Goal: Information Seeking & Learning: Learn about a topic

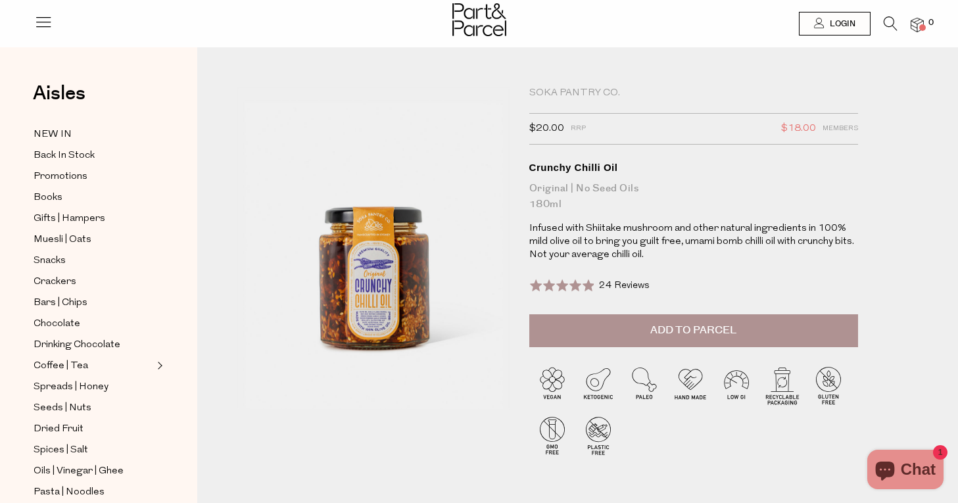
click at [565, 87] on div "Soka Pantry Co." at bounding box center [693, 93] width 329 height 13
copy div "Soka Pantry Co."
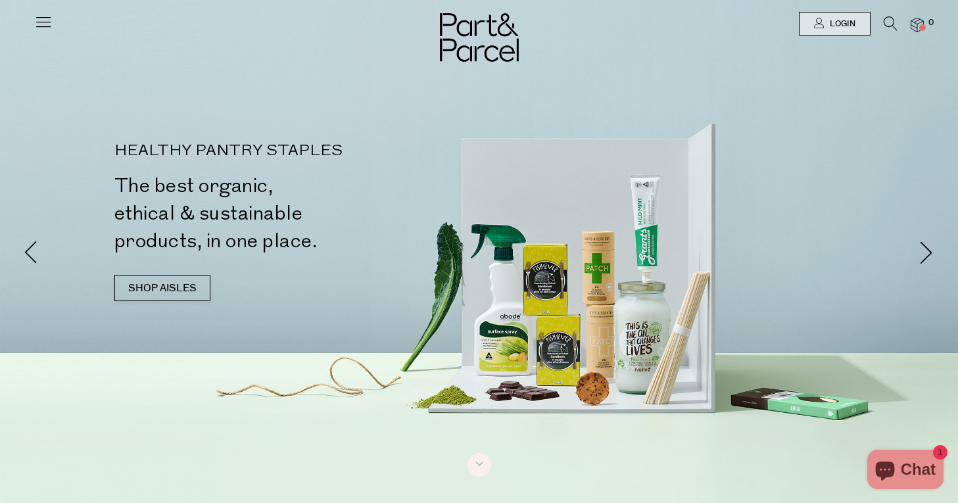
click at [35, 14] on icon at bounding box center [43, 21] width 18 height 18
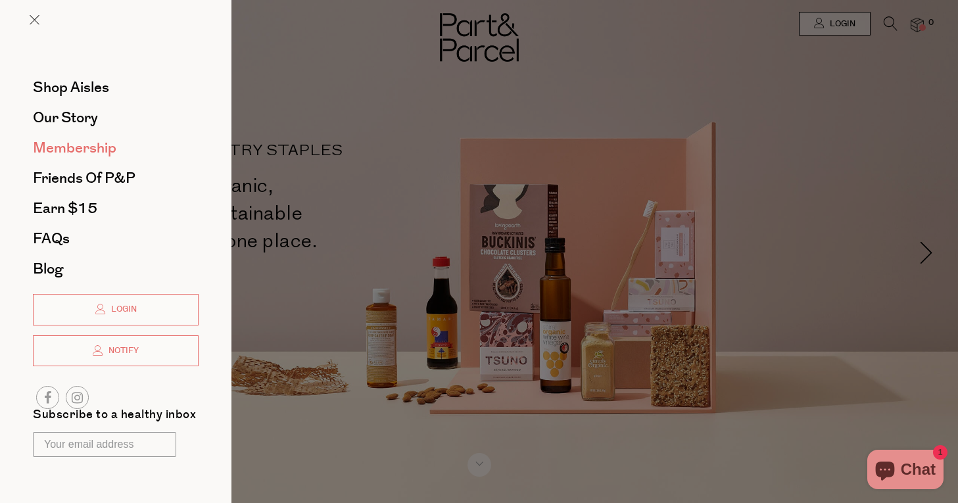
click at [80, 152] on span "Membership" at bounding box center [74, 147] width 83 height 21
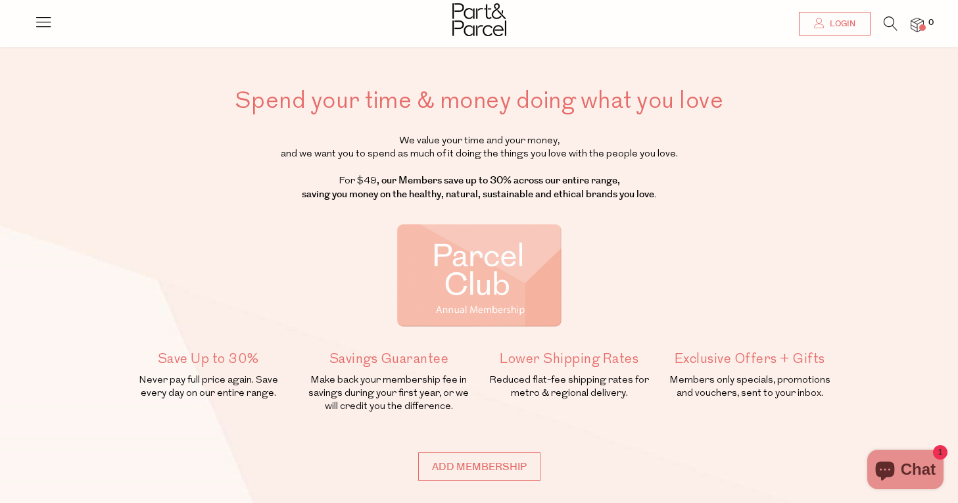
scroll to position [32, 0]
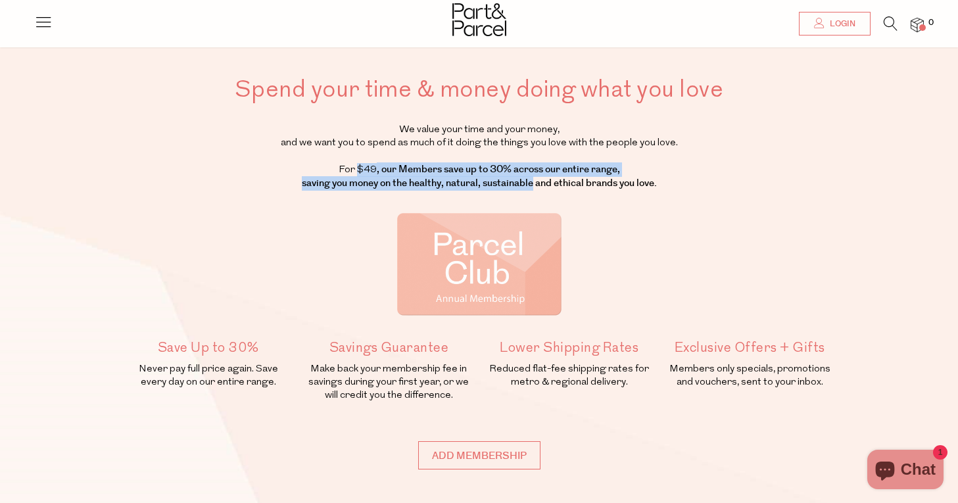
drag, startPoint x: 347, startPoint y: 166, endPoint x: 526, endPoint y: 177, distance: 179.2
click at [526, 177] on p "We value your time and your money, and we want you to spend as much of it doing…" at bounding box center [479, 157] width 707 height 67
click at [526, 177] on strong ", our Members save up to 30% across our entire range, saving you money on the h…" at bounding box center [479, 176] width 355 height 28
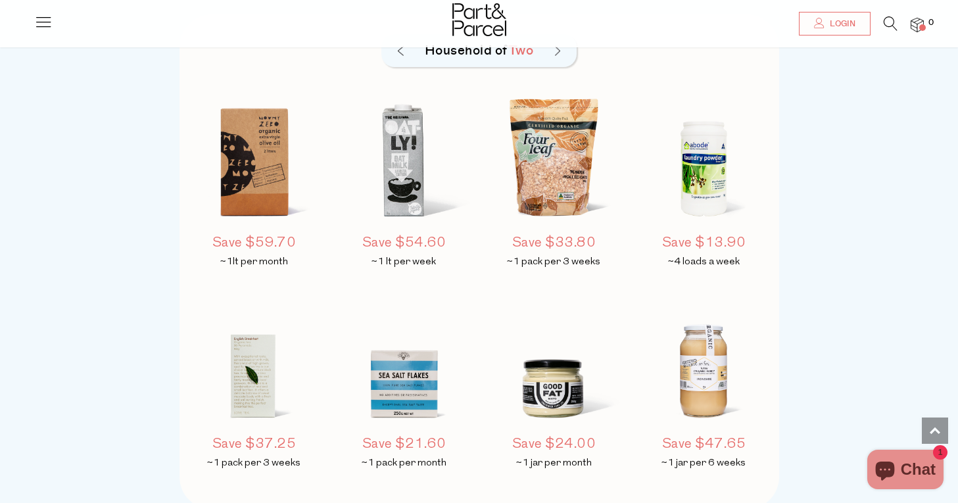
scroll to position [1046, 0]
click at [39, 18] on icon at bounding box center [43, 21] width 18 height 18
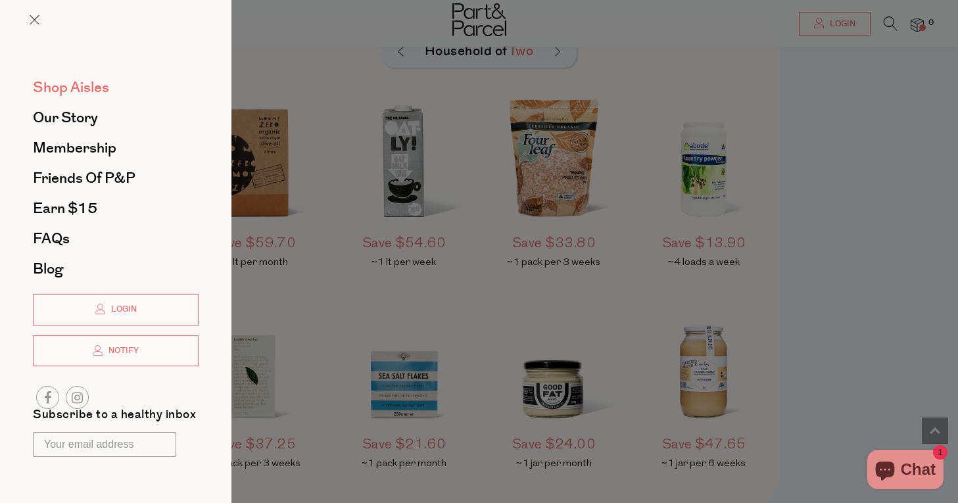
click at [74, 80] on span "Shop Aisles" at bounding box center [71, 87] width 76 height 21
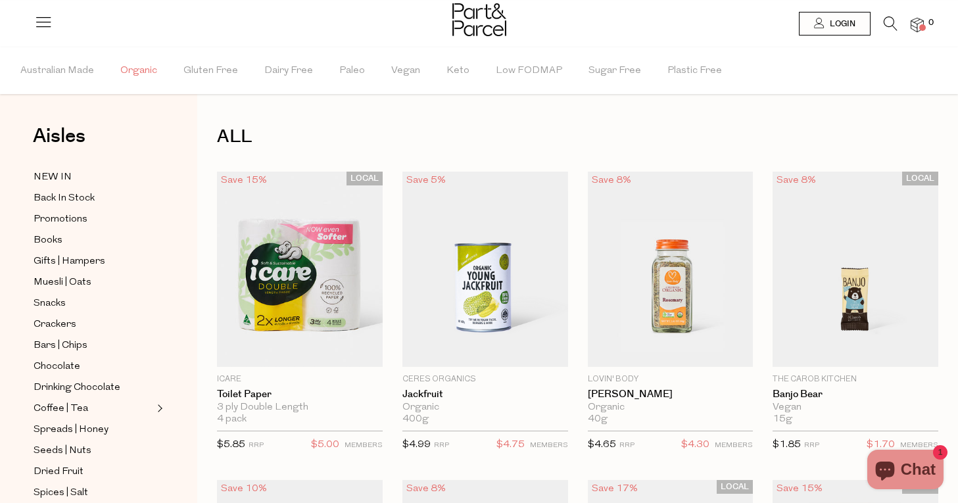
click at [136, 83] on span "Organic" at bounding box center [138, 71] width 37 height 46
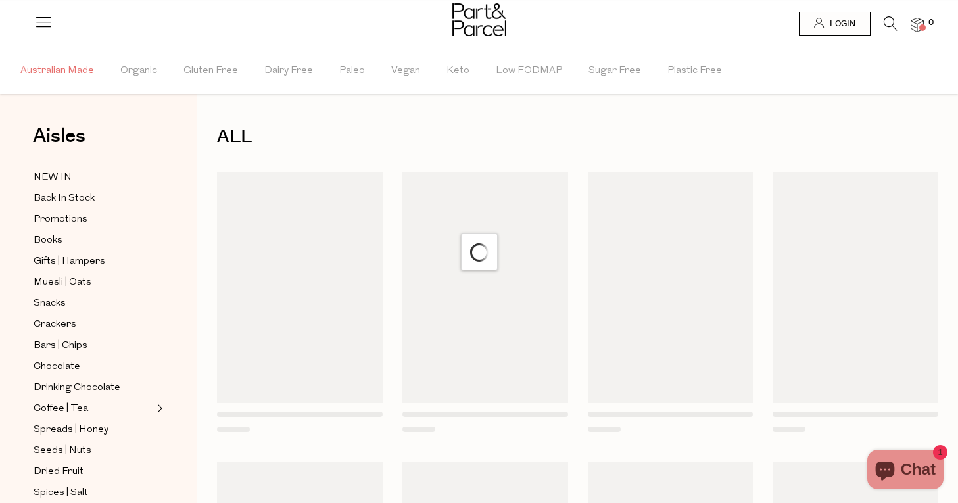
click at [78, 68] on span "Australian Made" at bounding box center [57, 71] width 74 height 46
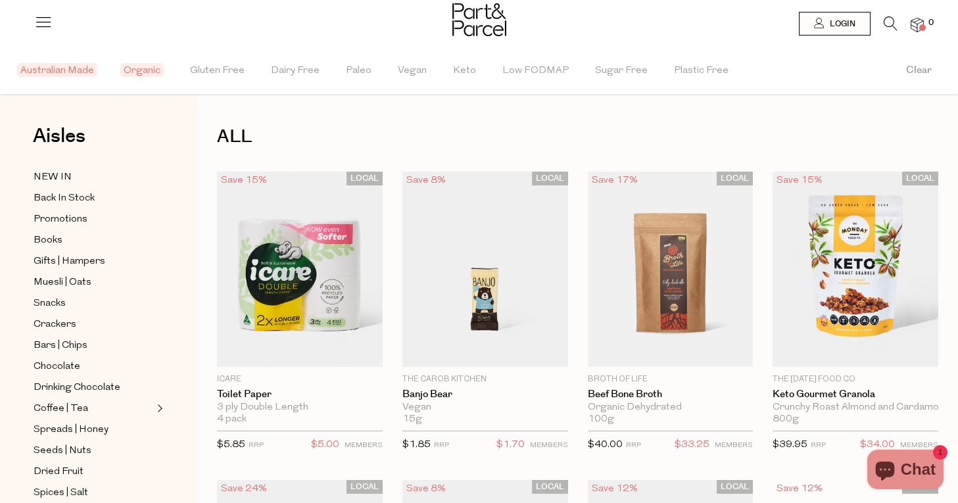
click at [916, 62] on button "Clear" at bounding box center [918, 70] width 78 height 47
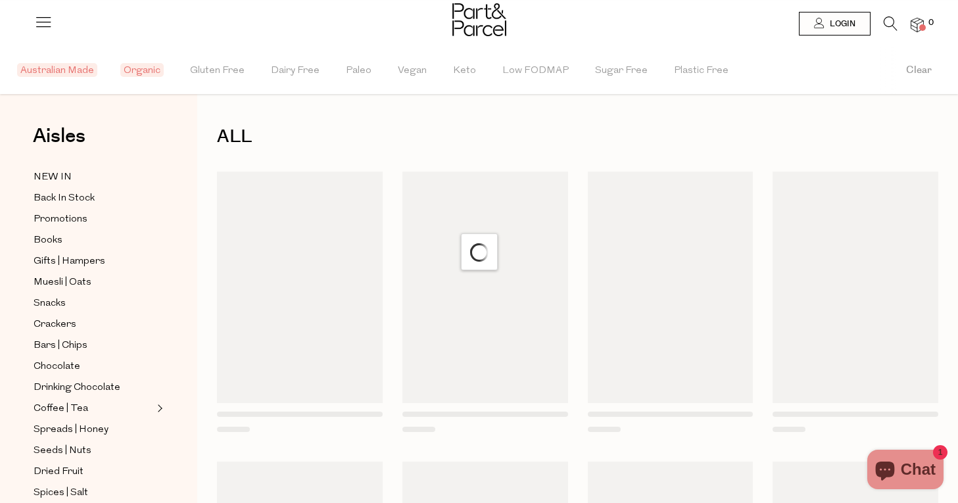
click at [890, 22] on icon at bounding box center [890, 23] width 14 height 14
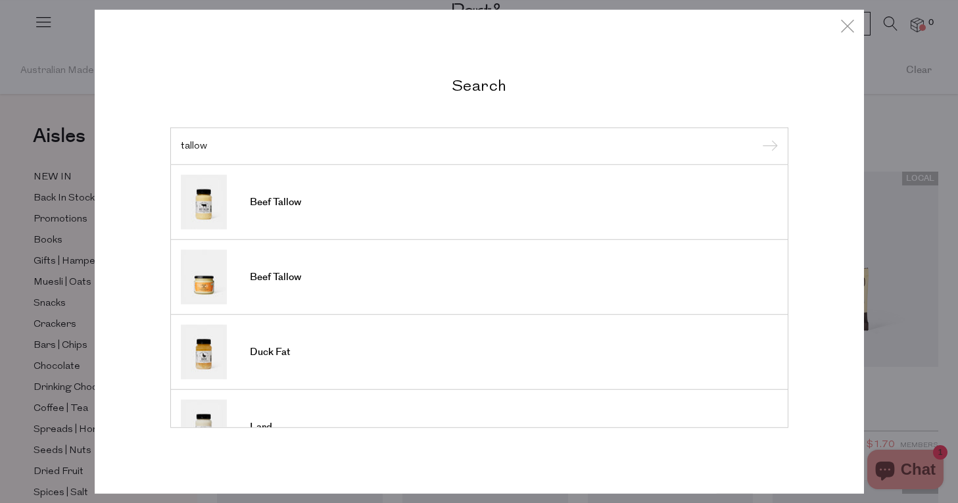
type input "tallow"
click at [758, 137] on input "submit" at bounding box center [768, 147] width 20 height 20
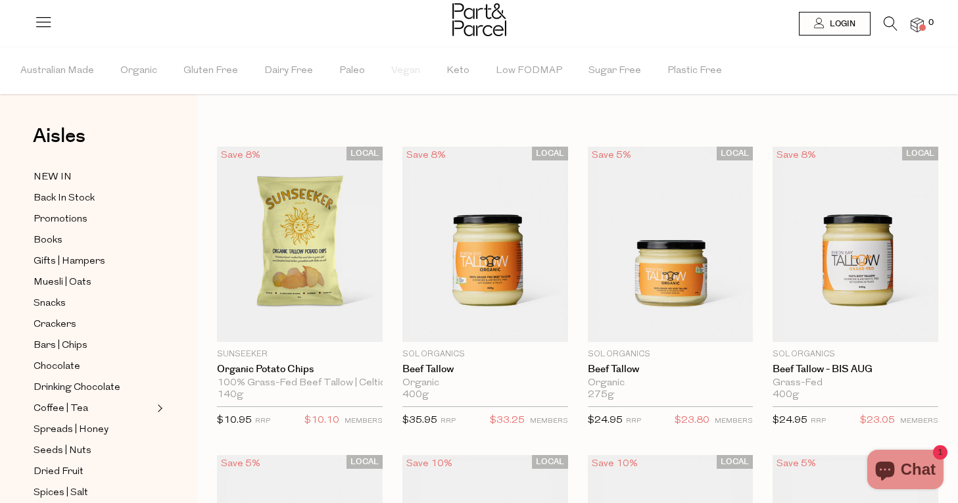
click at [43, 21] on icon at bounding box center [43, 21] width 18 height 18
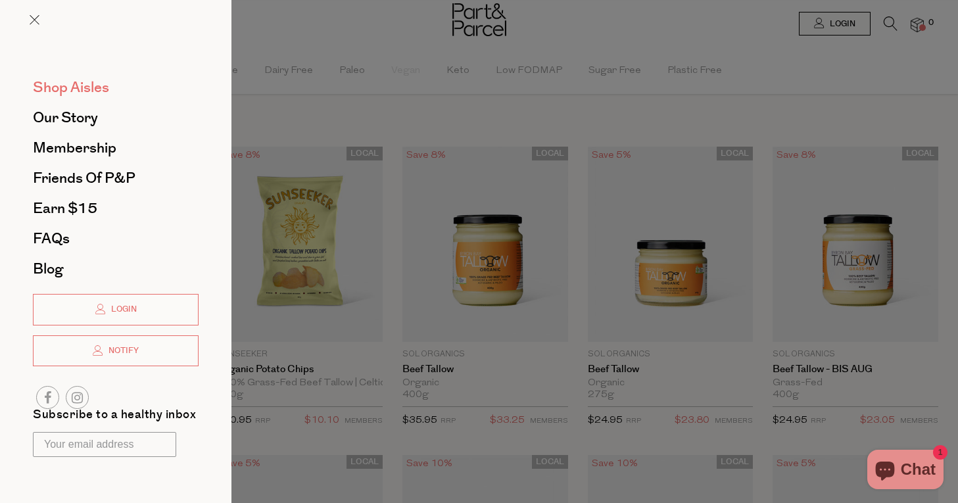
click at [57, 92] on span "Shop Aisles" at bounding box center [71, 87] width 76 height 21
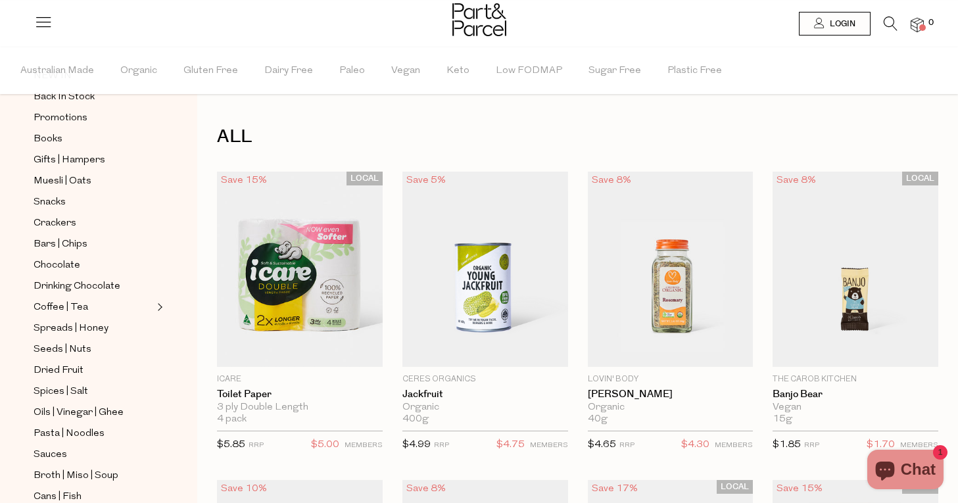
scroll to position [109, 0]
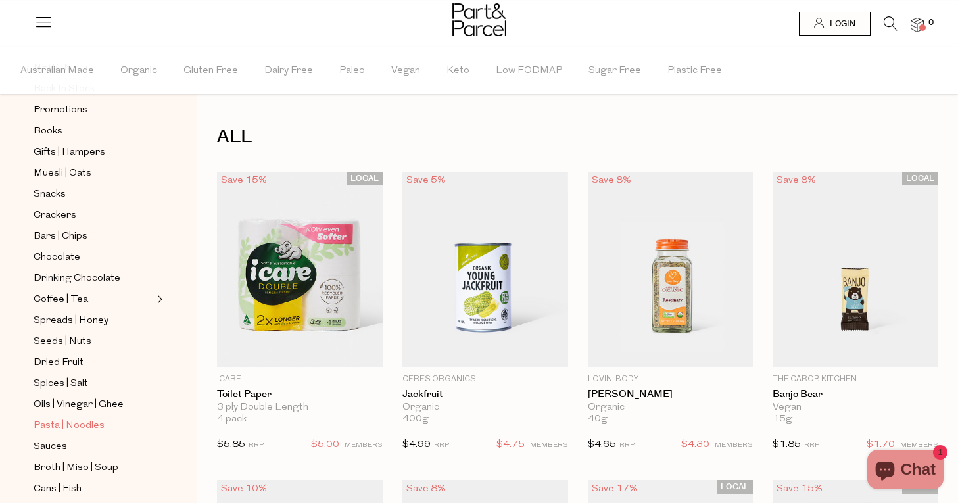
click at [101, 423] on span "Pasta | Noodles" at bounding box center [69, 426] width 71 height 16
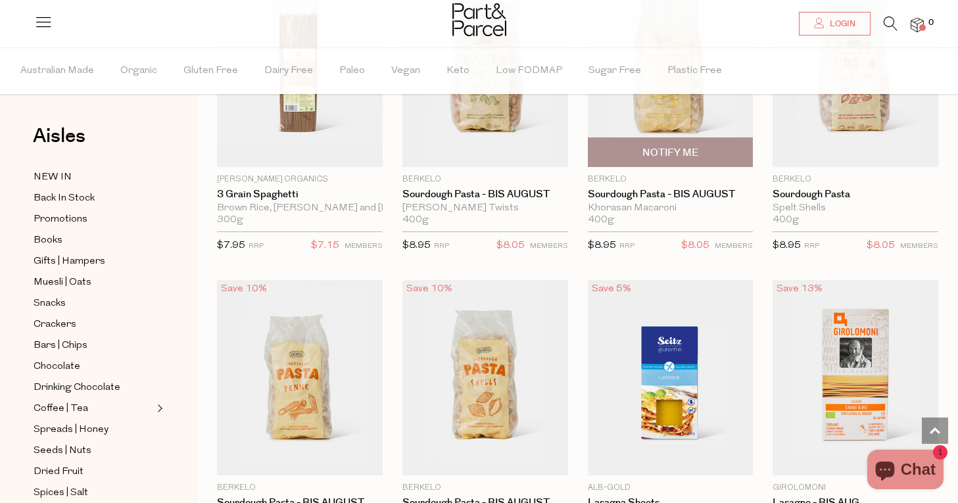
scroll to position [1612, 0]
